Goal: Task Accomplishment & Management: Manage account settings

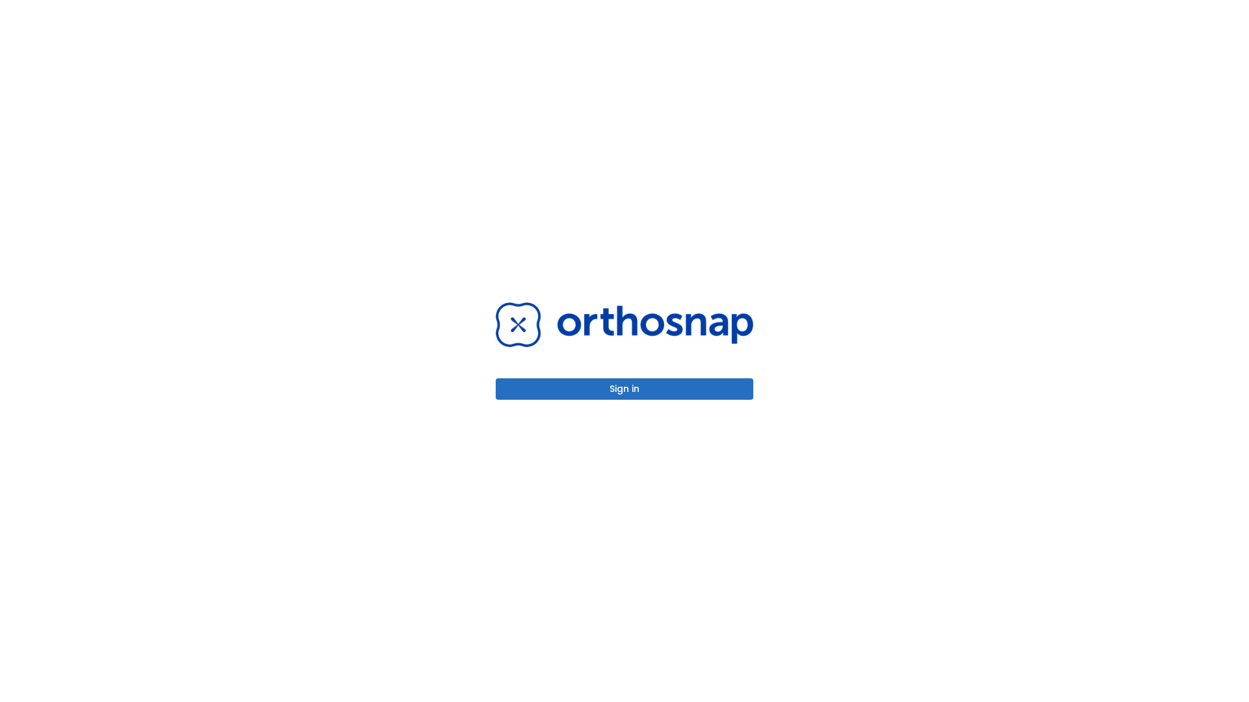
click at [624, 389] on button "Sign in" at bounding box center [625, 389] width 258 height 21
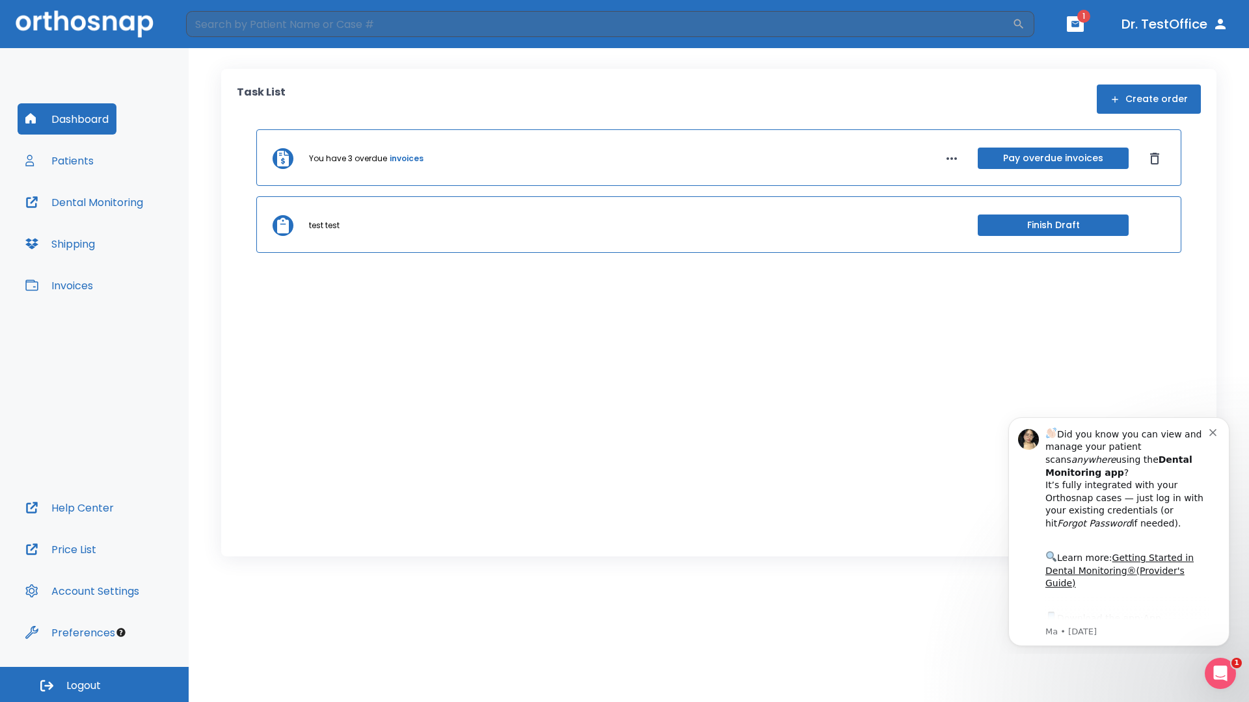
click at [94, 685] on span "Logout" at bounding box center [83, 686] width 34 height 14
